Goal: Use online tool/utility: Utilize a website feature to perform a specific function

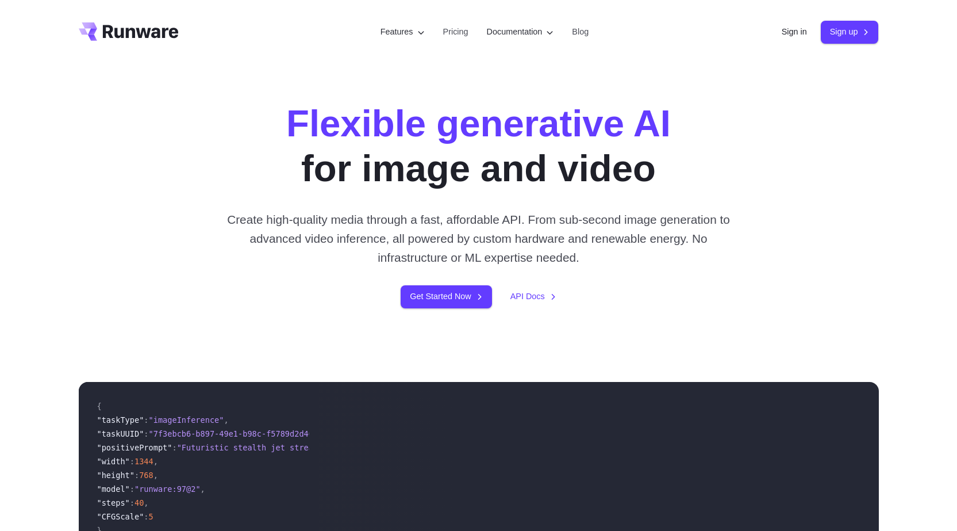
click at [789, 33] on link "Sign in" at bounding box center [794, 31] width 25 height 13
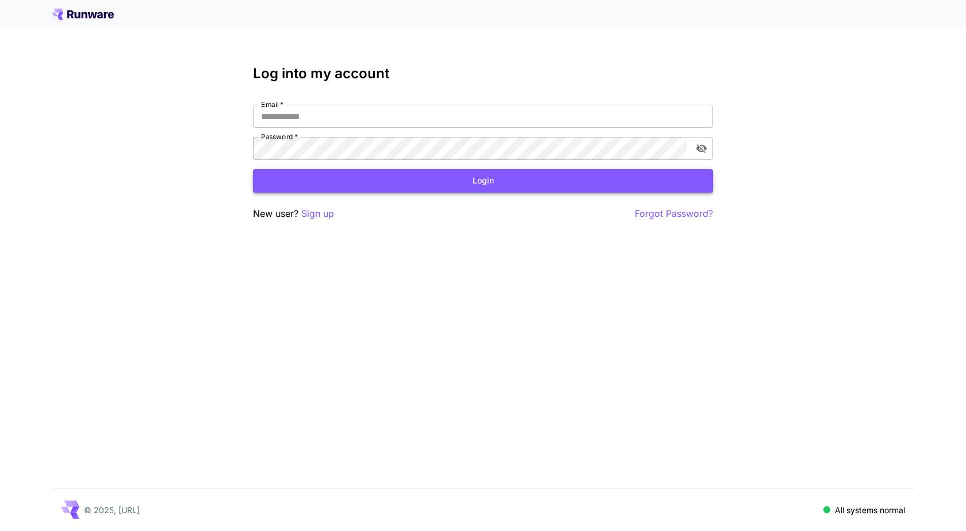
type input "**********"
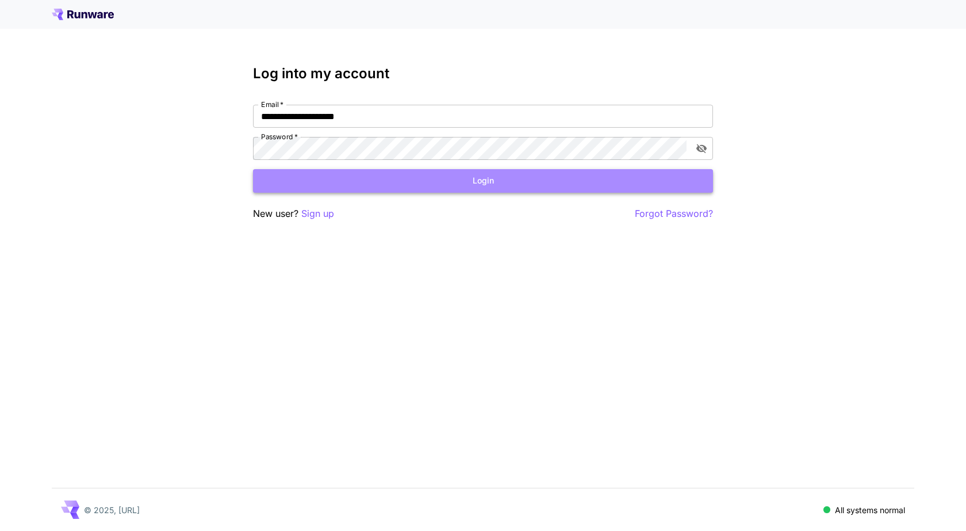
click at [455, 179] on button "Login" at bounding box center [483, 181] width 460 height 24
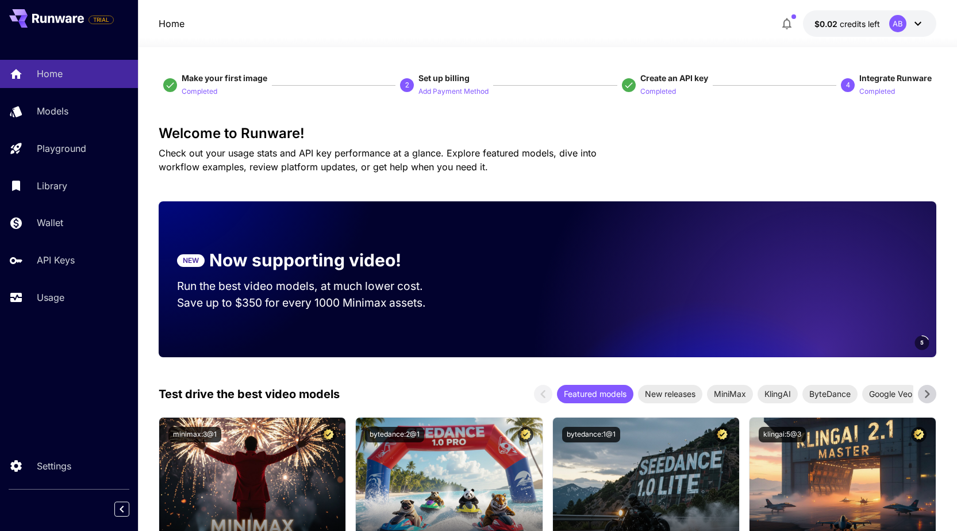
click at [915, 27] on icon at bounding box center [918, 24] width 14 height 14
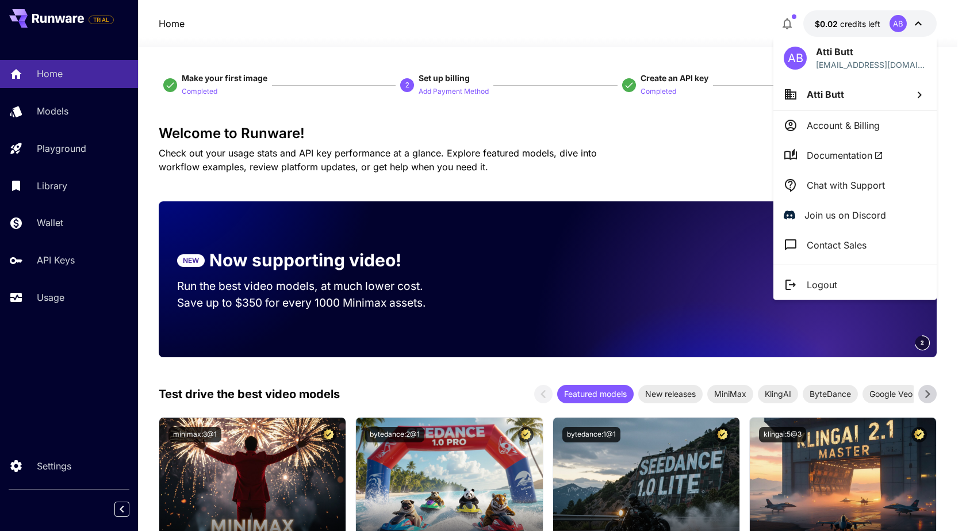
click at [39, 466] on div at bounding box center [483, 265] width 966 height 531
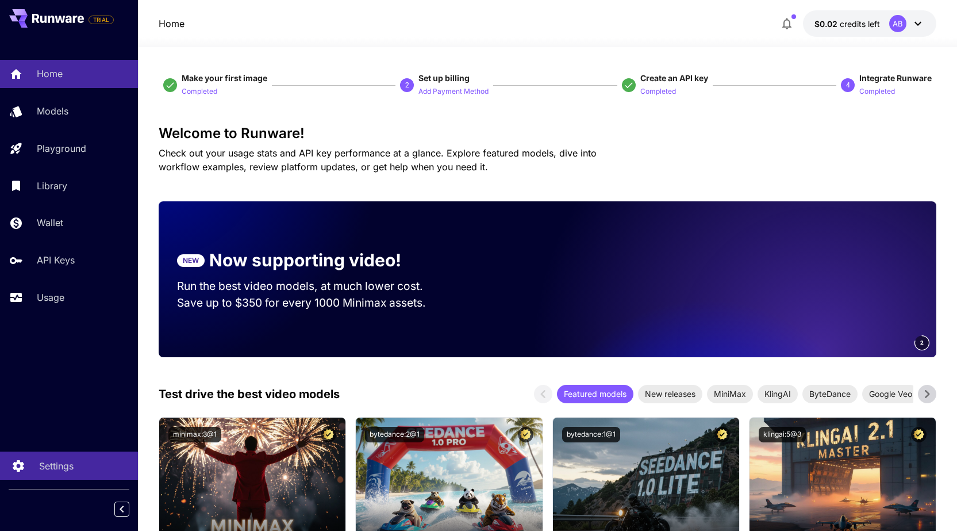
click at [16, 469] on icon at bounding box center [19, 464] width 14 height 14
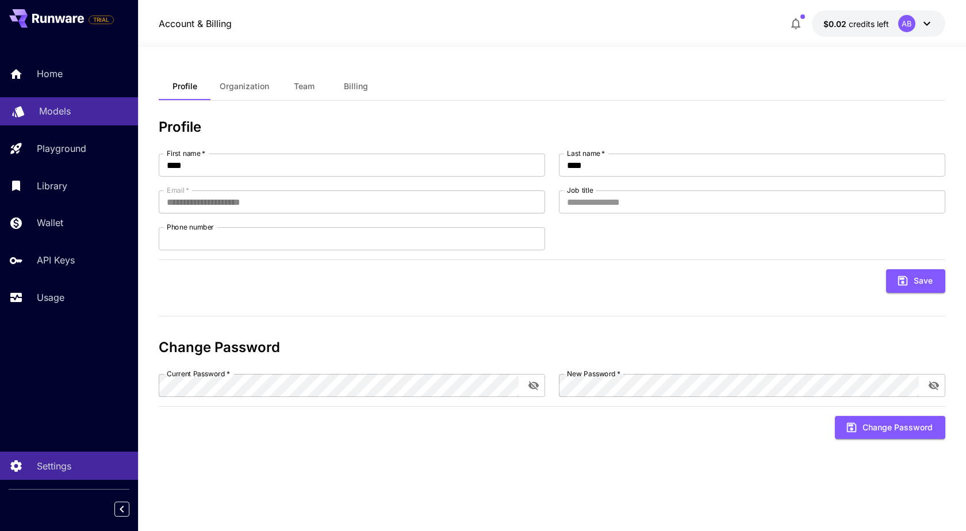
click at [67, 118] on p "Models" at bounding box center [55, 111] width 32 height 14
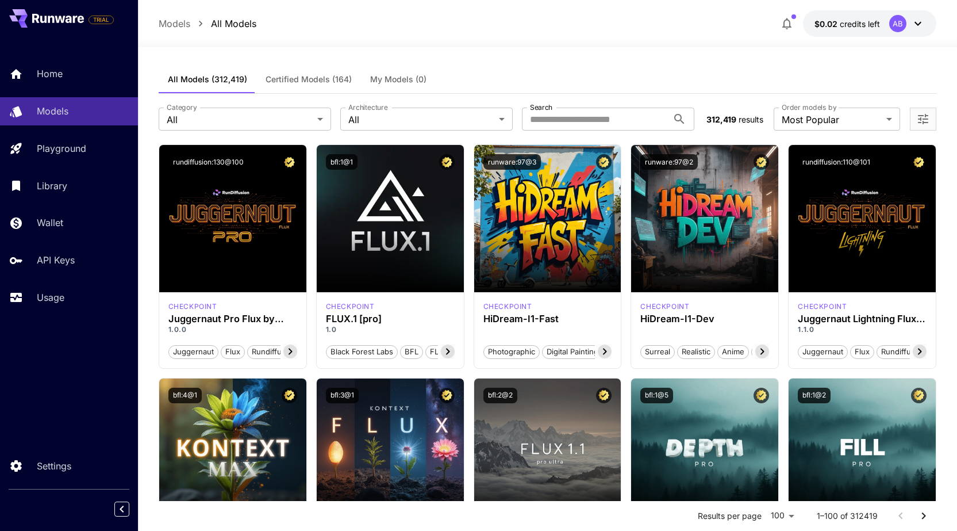
click at [388, 78] on span "My Models (0)" at bounding box center [398, 79] width 56 height 10
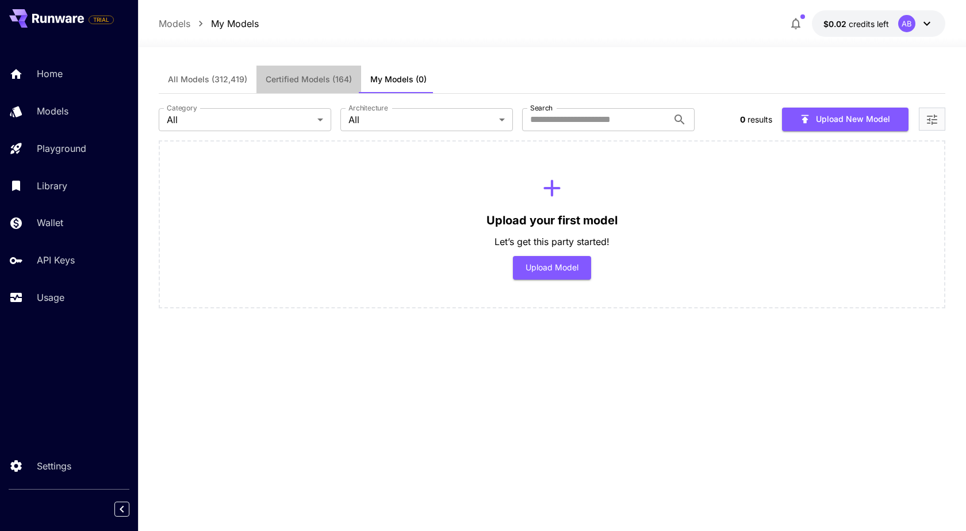
click at [296, 79] on span "Certified Models (164)" at bounding box center [309, 79] width 86 height 10
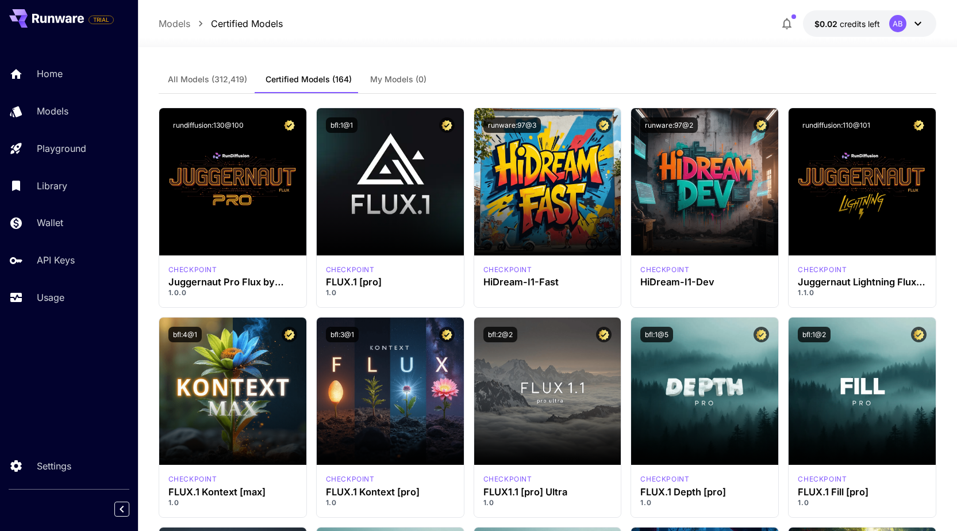
click at [204, 79] on span "All Models (312,419)" at bounding box center [207, 79] width 79 height 10
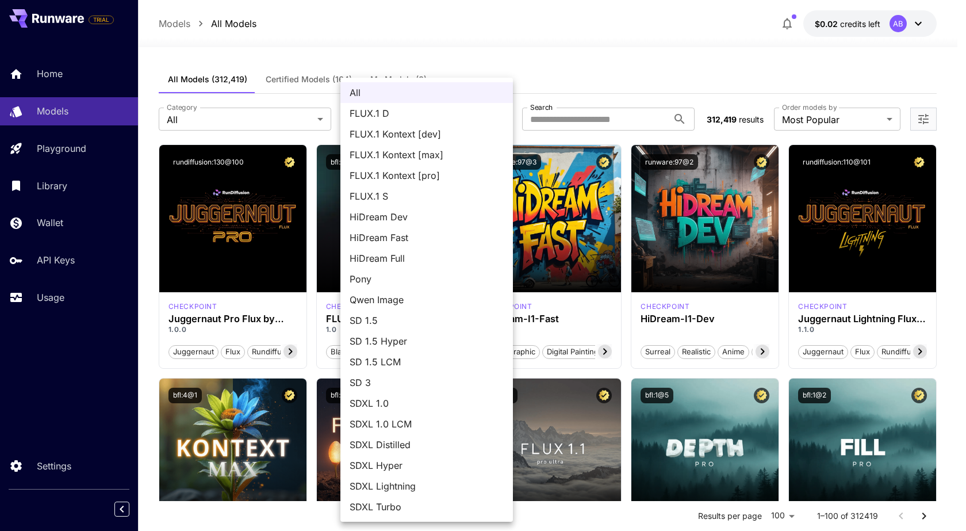
click at [856, 117] on div at bounding box center [483, 265] width 966 height 531
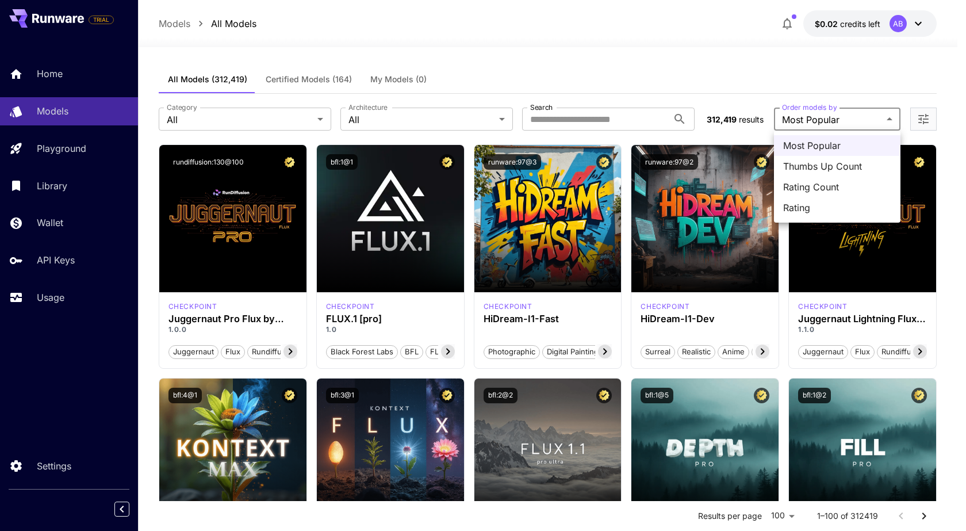
click at [918, 119] on div at bounding box center [483, 265] width 966 height 531
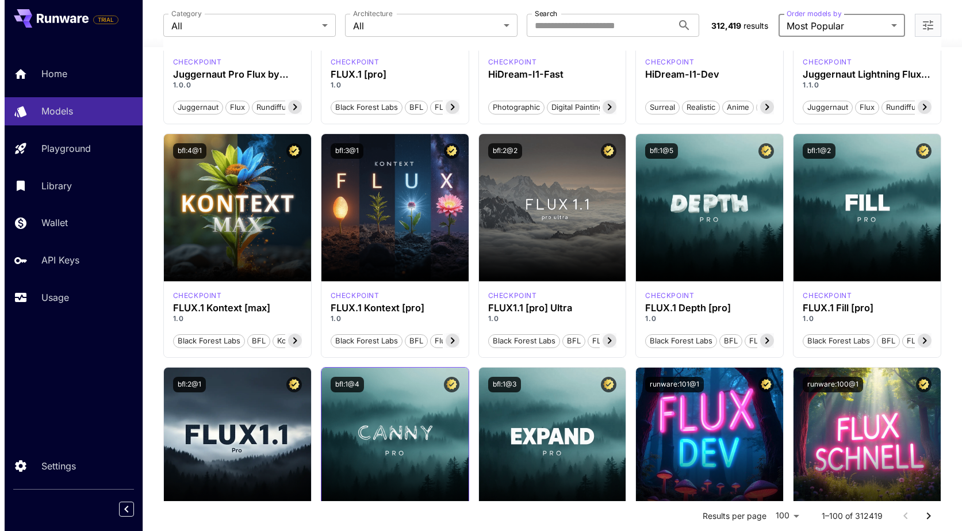
scroll to position [288, 0]
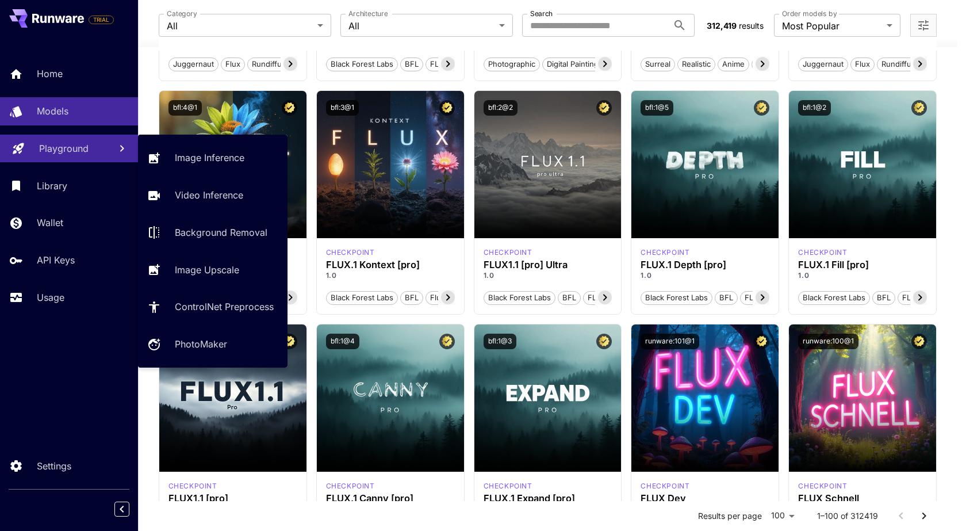
click at [67, 153] on p "Playground" at bounding box center [63, 148] width 49 height 14
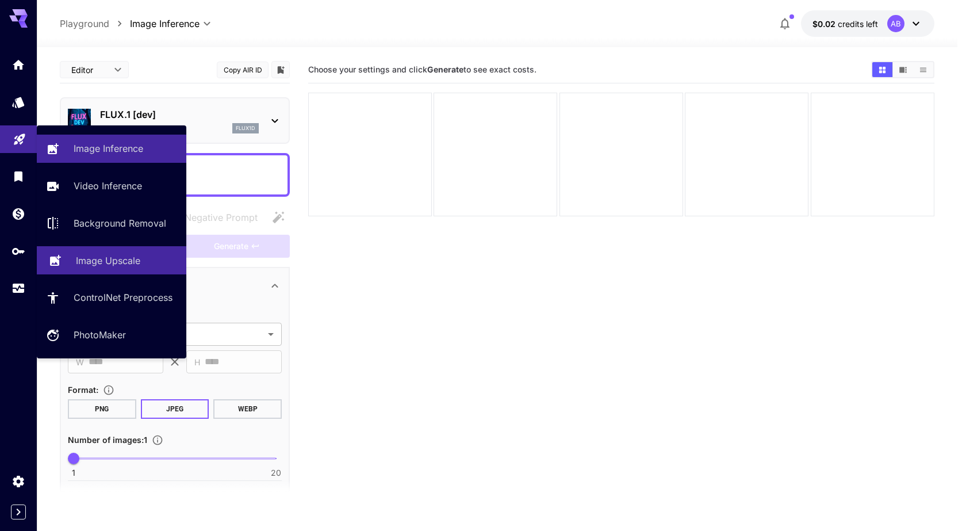
click at [110, 263] on p "Image Upscale" at bounding box center [108, 261] width 64 height 14
type input "**********"
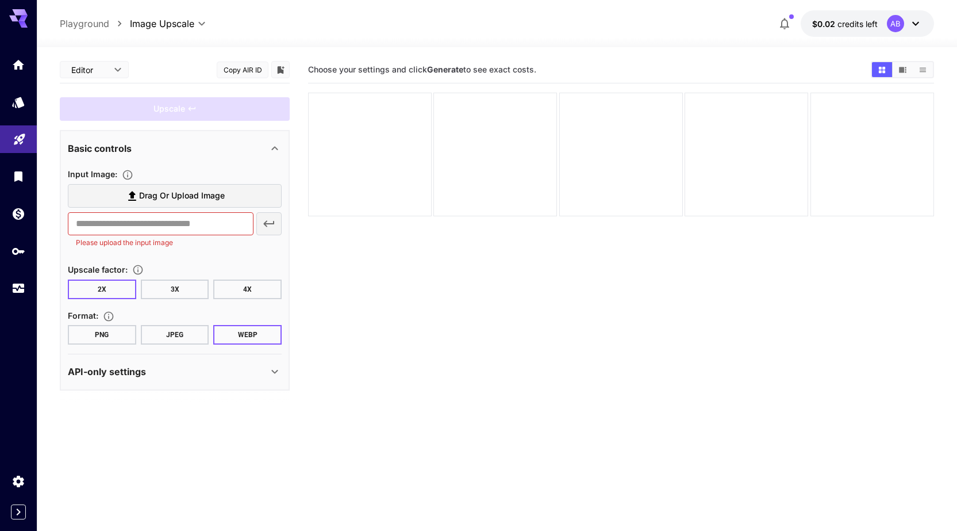
click at [249, 289] on button "4X" at bounding box center [247, 289] width 68 height 20
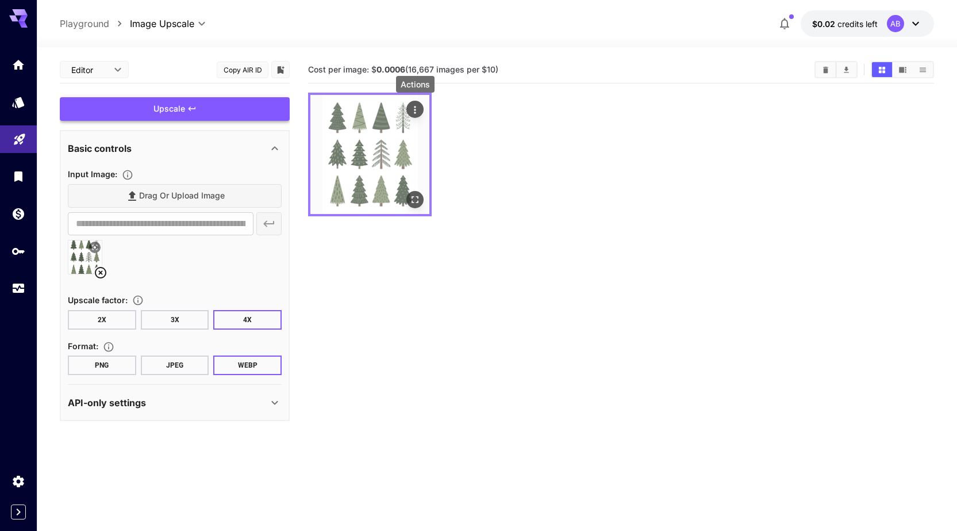
click at [416, 114] on icon "Actions" at bounding box center [415, 110] width 12 height 12
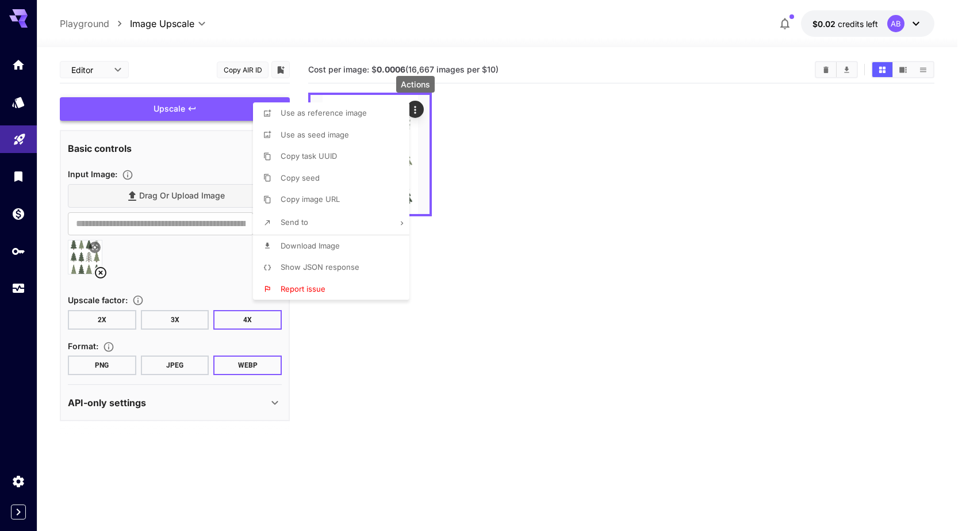
click at [325, 247] on span "Download Image" at bounding box center [310, 245] width 59 height 9
click at [446, 346] on div at bounding box center [483, 265] width 966 height 531
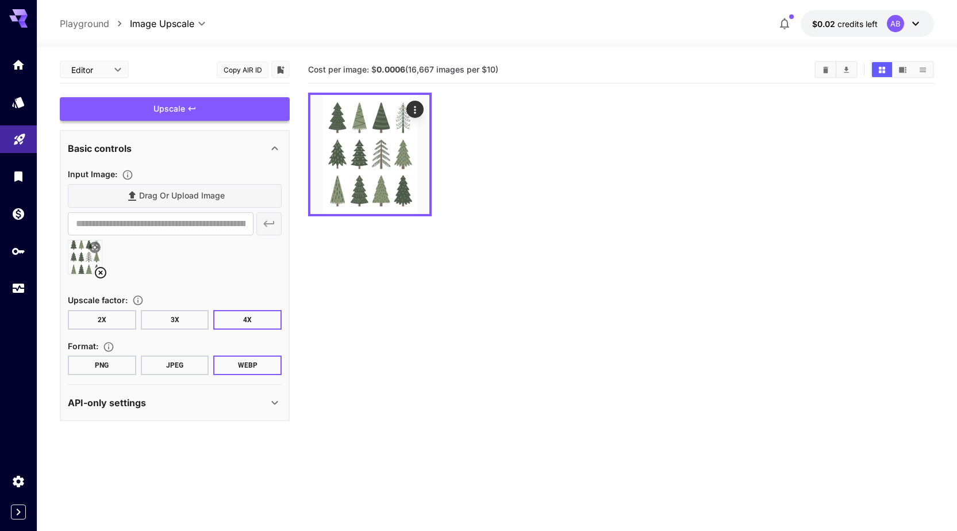
click at [175, 371] on button "JPEG" at bounding box center [175, 365] width 68 height 20
click at [101, 363] on button "PNG" at bounding box center [102, 365] width 68 height 20
click at [212, 108] on div "Upscale" at bounding box center [175, 109] width 230 height 24
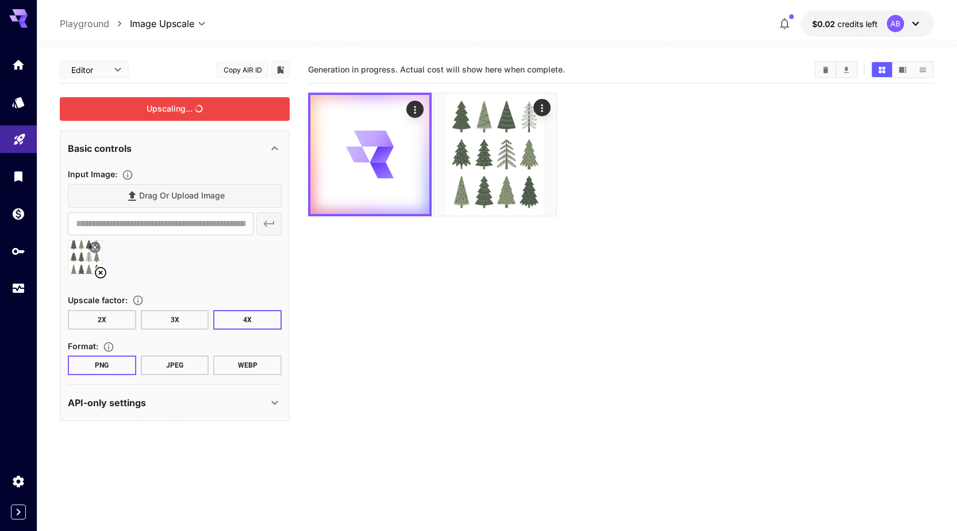
click at [782, 20] on icon "button" at bounding box center [785, 24] width 14 height 14
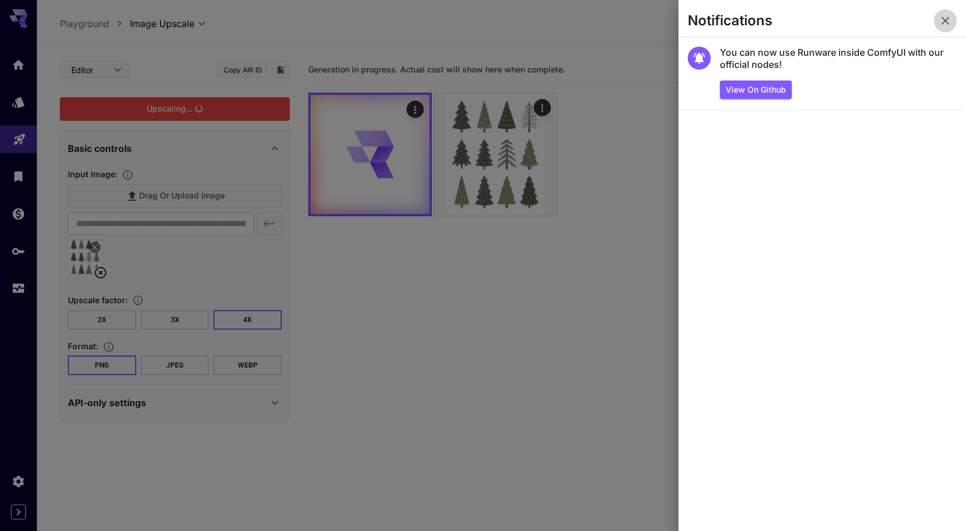
click at [947, 22] on icon "button" at bounding box center [945, 21] width 8 height 8
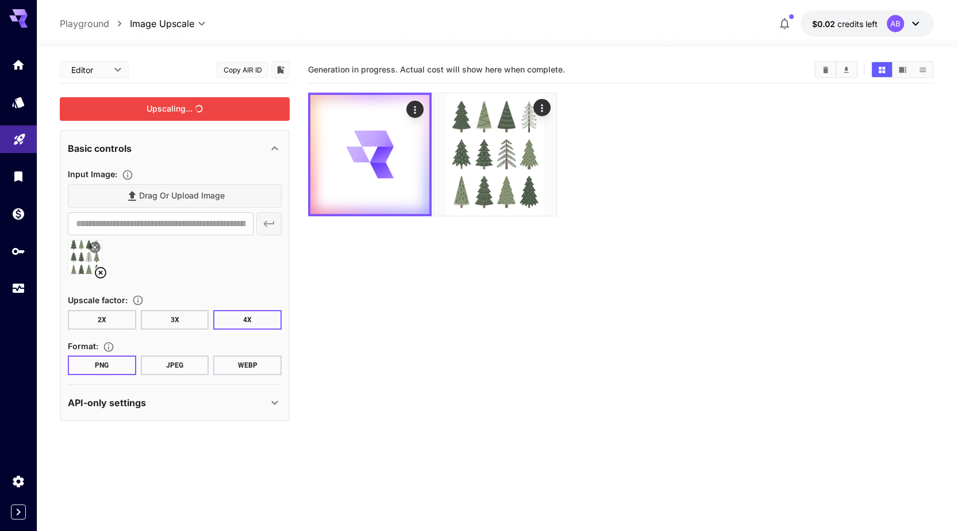
click at [275, 400] on icon at bounding box center [275, 403] width 14 height 14
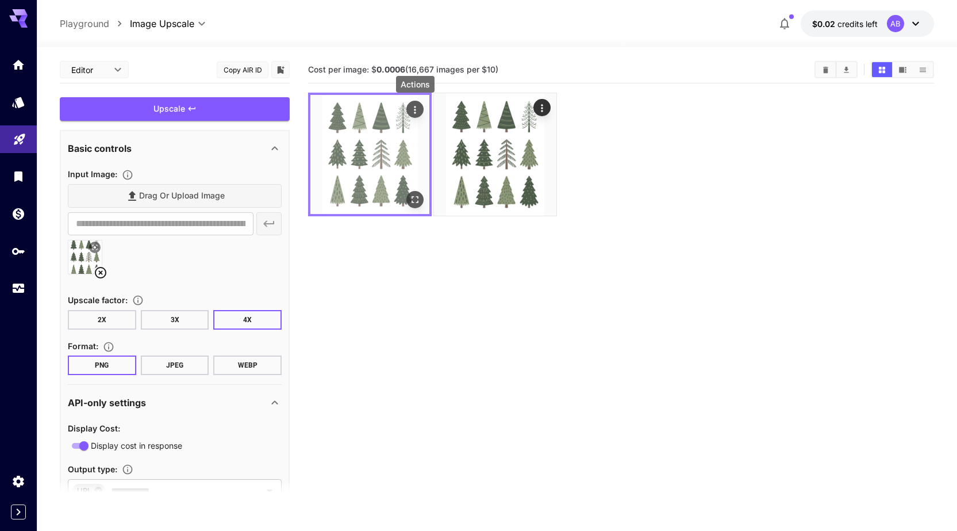
click at [417, 105] on icon "Actions" at bounding box center [415, 110] width 12 height 12
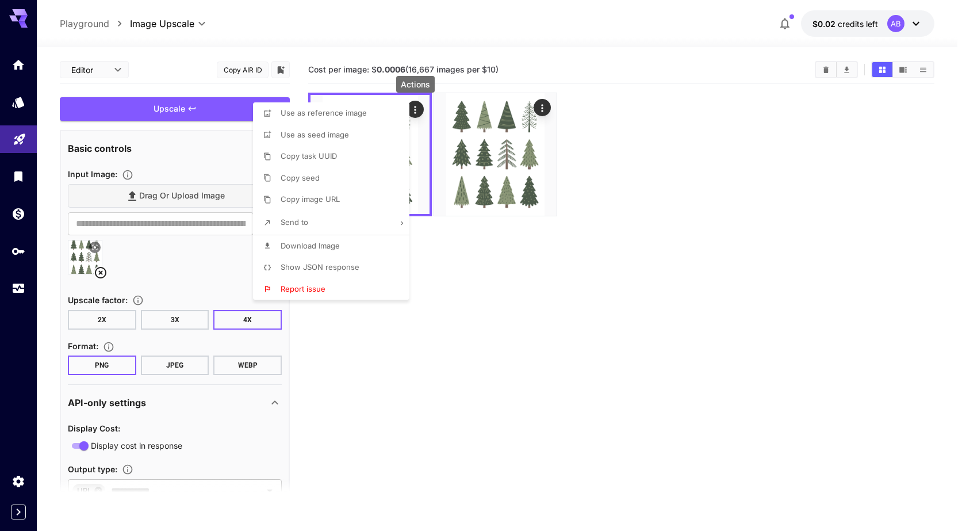
click at [314, 247] on span "Download Image" at bounding box center [310, 245] width 59 height 9
click at [421, 324] on div at bounding box center [483, 265] width 966 height 531
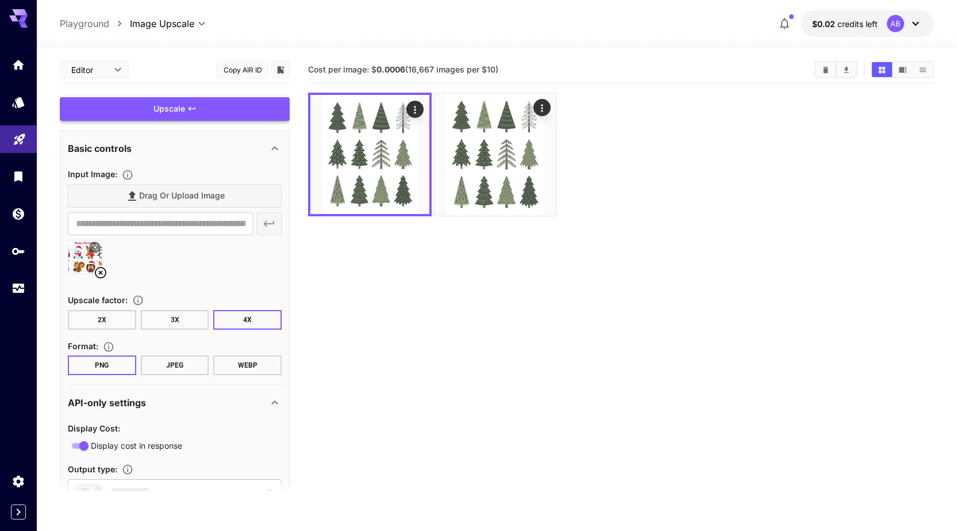
click at [215, 115] on div "Upscale" at bounding box center [175, 109] width 230 height 24
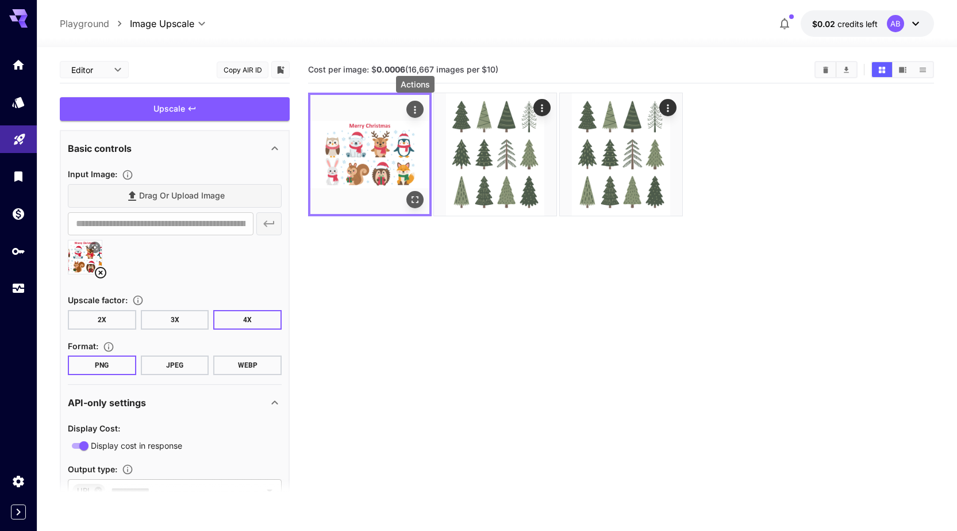
click at [414, 111] on icon "Actions" at bounding box center [415, 110] width 12 height 12
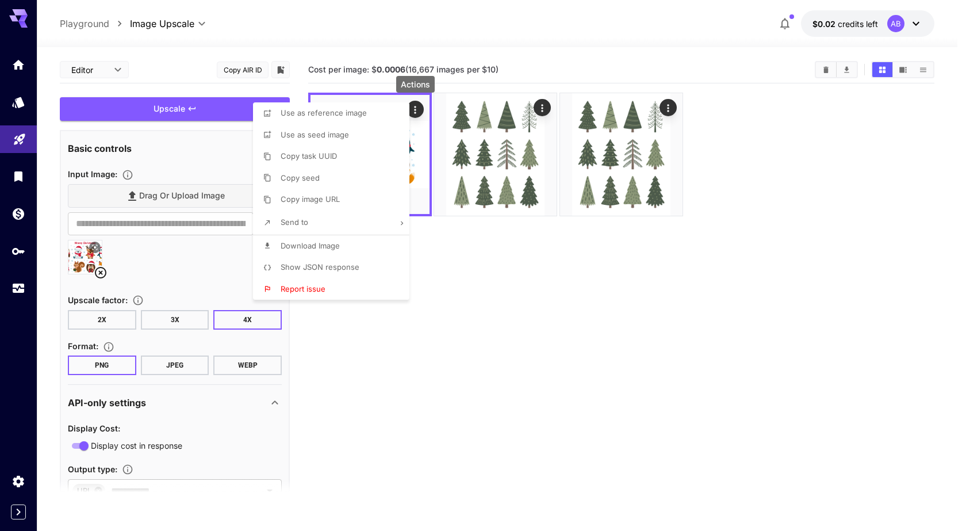
click at [310, 249] on span "Download Image" at bounding box center [310, 245] width 59 height 9
click at [467, 309] on div at bounding box center [483, 265] width 966 height 531
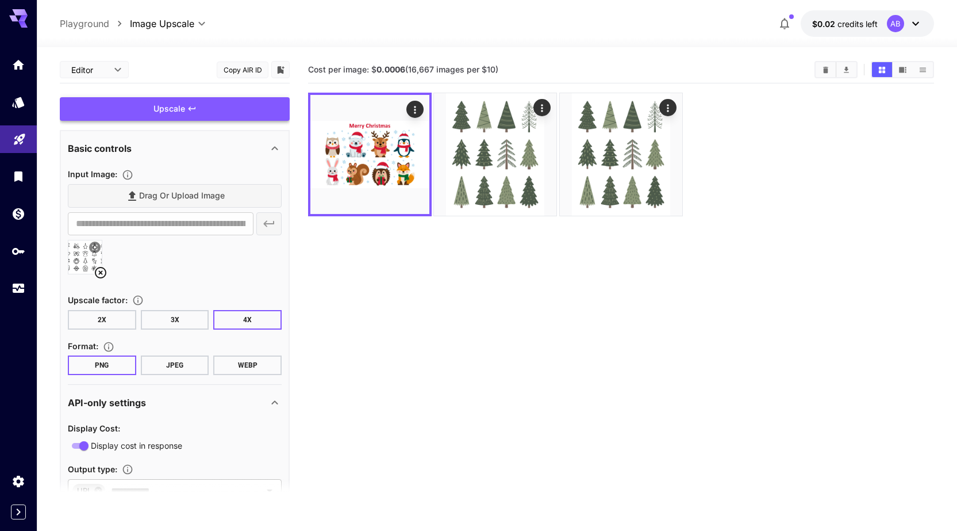
click at [202, 110] on div "Upscale" at bounding box center [175, 109] width 230 height 24
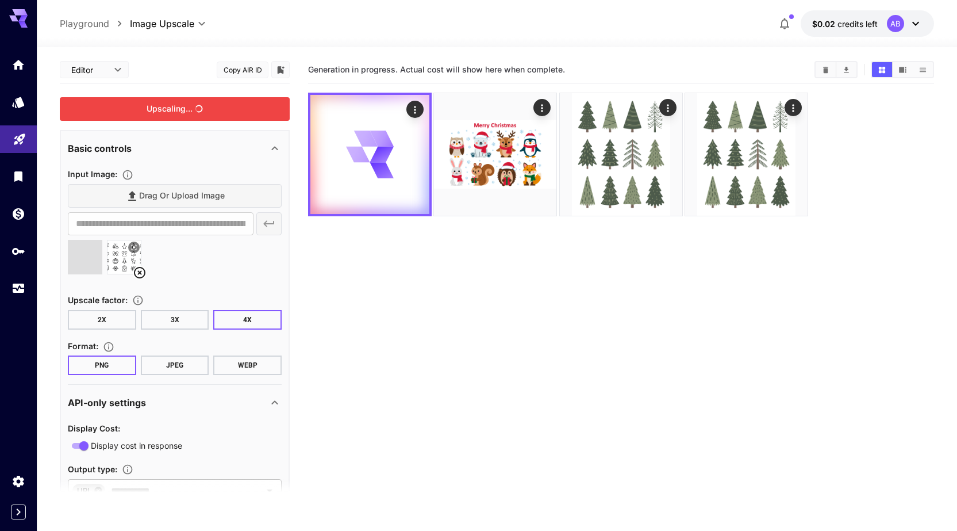
type input "**********"
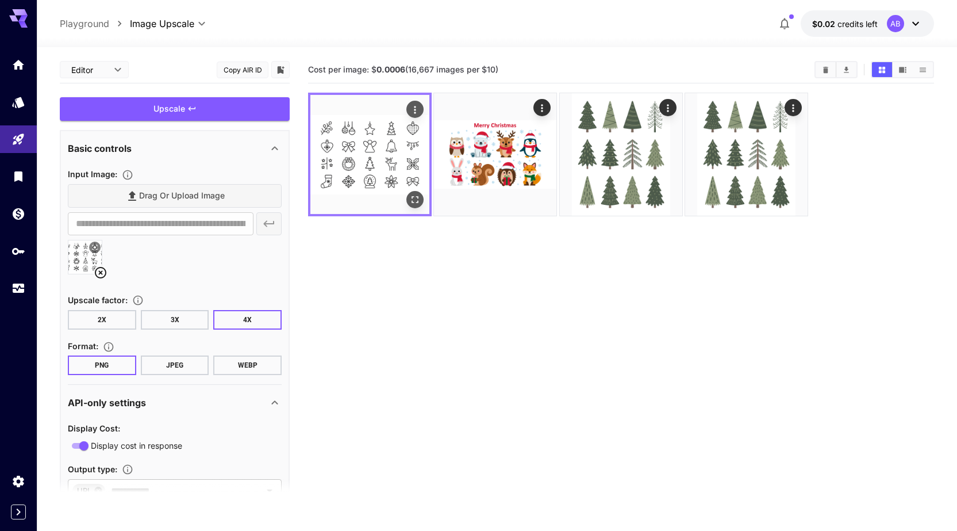
click at [415, 110] on icon "Actions" at bounding box center [416, 109] width 2 height 7
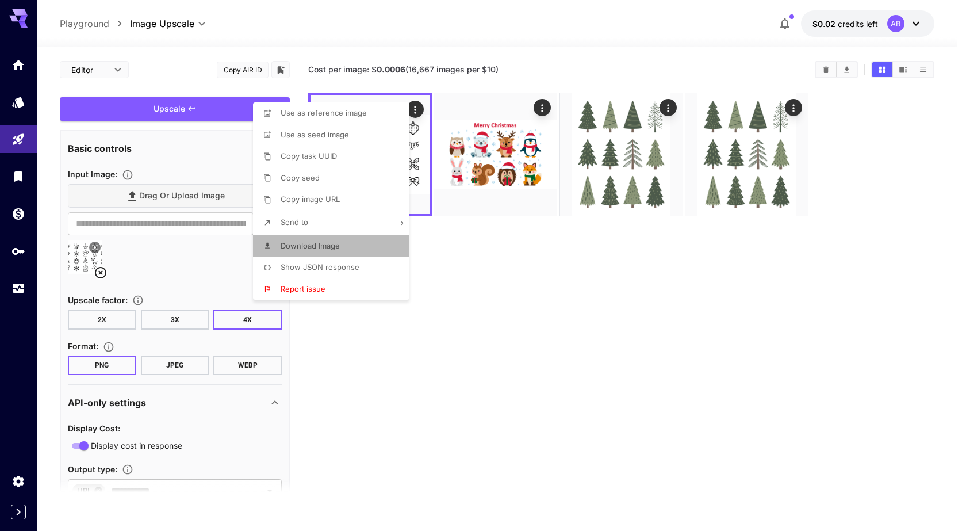
click at [305, 248] on span "Download Image" at bounding box center [310, 245] width 59 height 9
